Goal: Entertainment & Leisure: Consume media (video, audio)

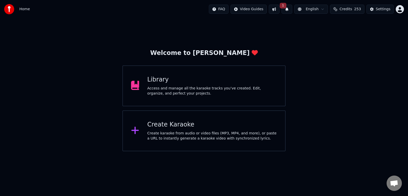
click at [172, 98] on div "Library Access and manage all the karaoke tracks you’ve created. Edit, organize…" at bounding box center [203, 85] width 163 height 41
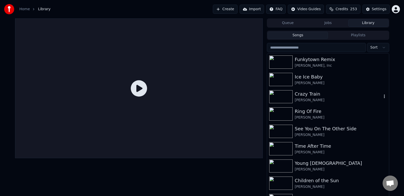
click at [299, 89] on div "Crazy Train [PERSON_NAME]" at bounding box center [328, 96] width 122 height 17
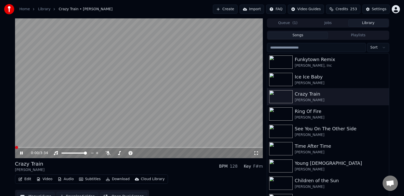
click at [257, 155] on icon at bounding box center [256, 153] width 5 height 4
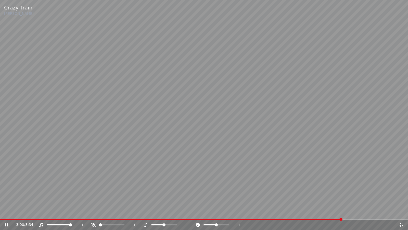
drag, startPoint x: 7, startPoint y: 224, endPoint x: 25, endPoint y: 226, distance: 18.0
click at [7, 195] on icon at bounding box center [6, 224] width 3 height 3
click at [400, 195] on icon at bounding box center [401, 224] width 5 height 4
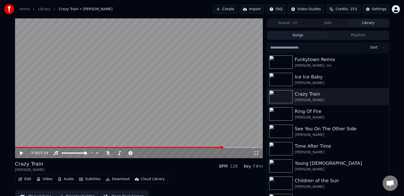
click at [257, 152] on icon at bounding box center [256, 153] width 5 height 4
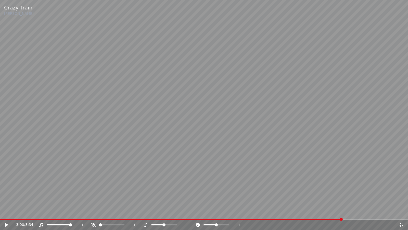
click at [399, 195] on icon at bounding box center [401, 224] width 5 height 4
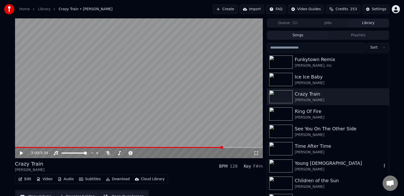
click at [326, 161] on div "Young [DEMOGRAPHIC_DATA]" at bounding box center [338, 162] width 87 height 7
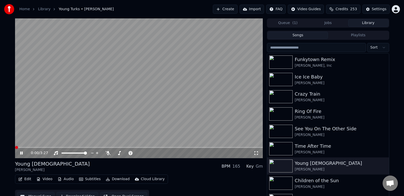
click at [255, 154] on icon at bounding box center [257, 153] width 4 height 4
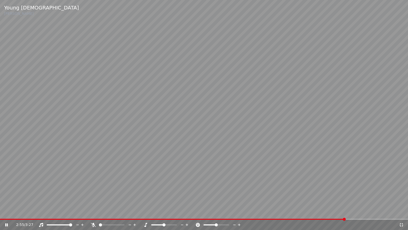
click at [401, 195] on icon at bounding box center [401, 224] width 5 height 4
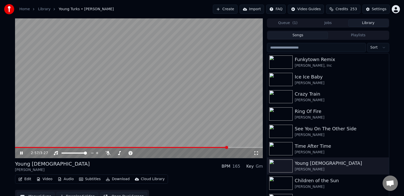
click at [21, 153] on icon at bounding box center [25, 153] width 12 height 4
click at [331, 128] on div "See You On The Other Side" at bounding box center [338, 128] width 87 height 7
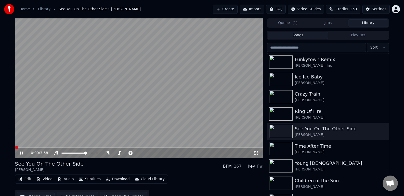
click at [258, 153] on icon at bounding box center [256, 153] width 5 height 4
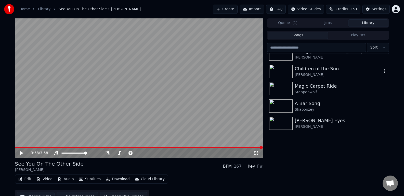
scroll to position [115, 0]
